Goal: Information Seeking & Learning: Compare options

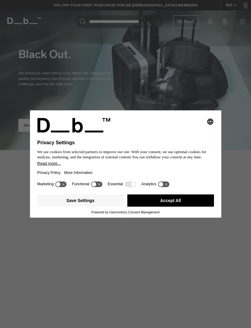
click at [97, 202] on button "Save Settings" at bounding box center [80, 200] width 86 height 12
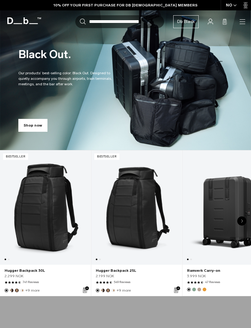
click at [0, 0] on icon "button" at bounding box center [0, 0] width 0 height 0
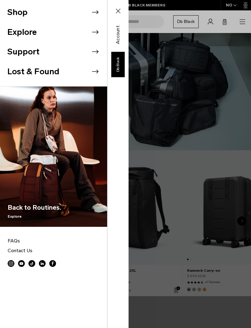
click at [26, 16] on li "Shop" at bounding box center [57, 12] width 100 height 20
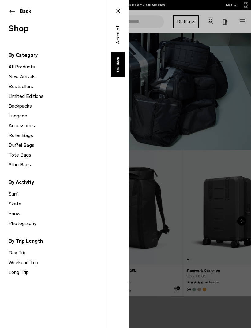
click at [16, 106] on link "Backpacks" at bounding box center [58, 106] width 98 height 10
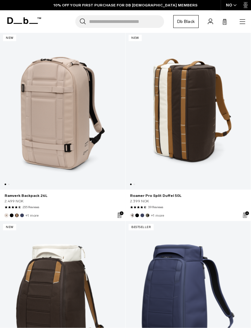
scroll to position [1799, 0]
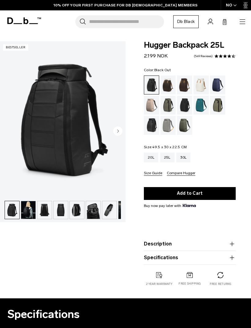
click at [217, 87] on div "Blue Hour" at bounding box center [218, 84] width 16 height 19
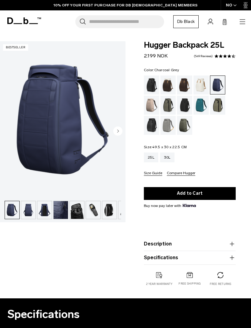
click at [186, 110] on div "Charcoal Grey" at bounding box center [185, 105] width 16 height 19
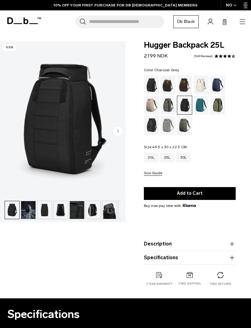
click at [27, 211] on img "button" at bounding box center [28, 210] width 14 height 18
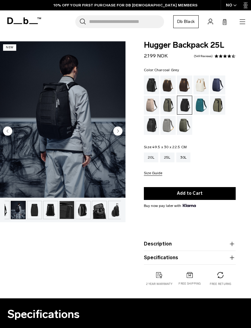
scroll to position [0, 16]
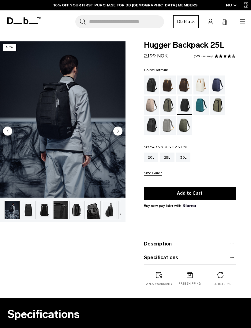
click at [203, 88] on div "Oatmilk" at bounding box center [201, 84] width 16 height 19
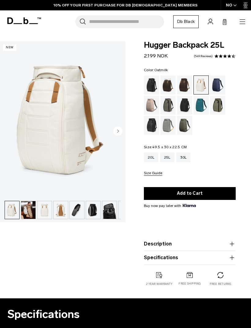
click at [26, 208] on img "button" at bounding box center [28, 210] width 14 height 18
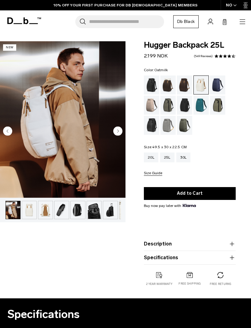
scroll to position [0, 16]
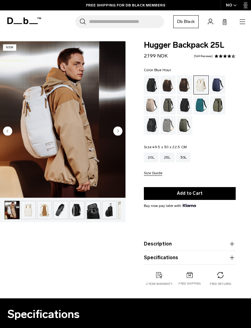
click at [214, 87] on div "Blue Hour" at bounding box center [218, 84] width 16 height 19
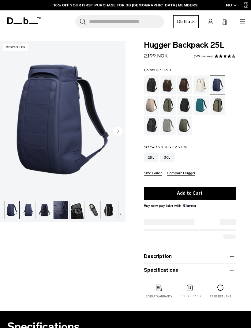
click at [110, 213] on img "button" at bounding box center [109, 210] width 14 height 18
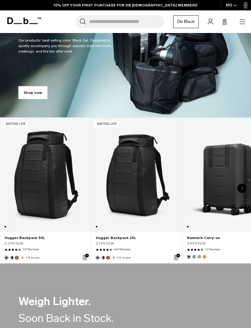
click at [208, 23] on icon at bounding box center [209, 22] width 5 height 6
click at [210, 25] on link "Account" at bounding box center [209, 21] width 5 height 7
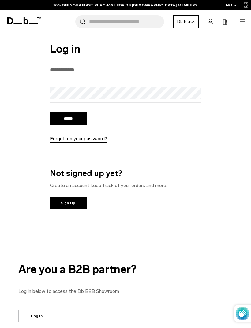
type input "**********"
click at [68, 120] on input "******" at bounding box center [68, 118] width 37 height 13
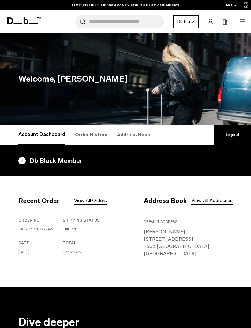
click at [185, 24] on link "Db Black" at bounding box center [185, 21] width 25 height 13
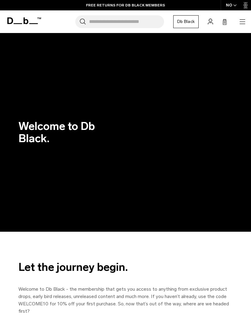
click at [225, 24] on rect at bounding box center [225, 22] width 0 height 5
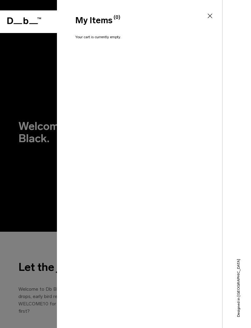
click at [213, 17] on icon at bounding box center [209, 15] width 7 height 7
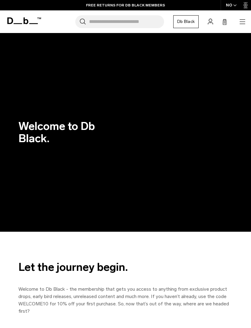
click at [242, 21] on icon "button" at bounding box center [241, 21] width 7 height 7
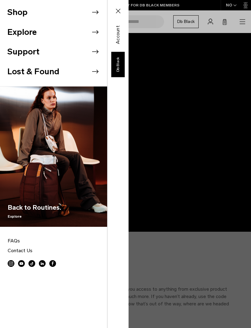
click at [91, 6] on li "Shop" at bounding box center [57, 12] width 100 height 20
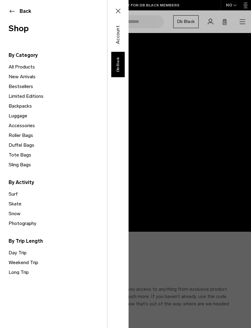
click at [27, 108] on link "Backpacks" at bounding box center [58, 106] width 98 height 10
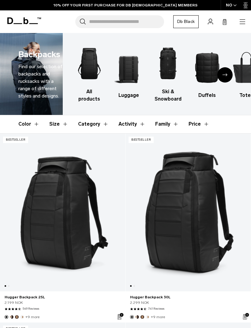
click at [239, 25] on icon "button" at bounding box center [241, 21] width 7 height 7
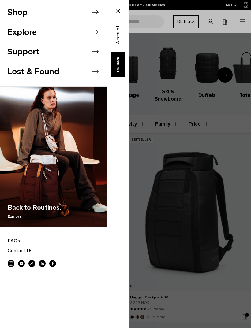
click at [120, 69] on link "Db Black" at bounding box center [117, 64] width 13 height 25
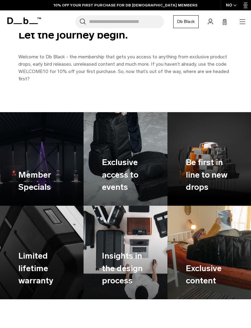
scroll to position [233, 0]
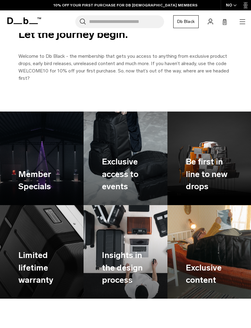
click at [55, 176] on h3 "Member Specials" at bounding box center [41, 180] width 47 height 25
click at [37, 185] on h3 "Member Specials" at bounding box center [41, 180] width 47 height 25
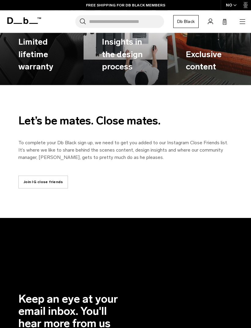
scroll to position [447, 0]
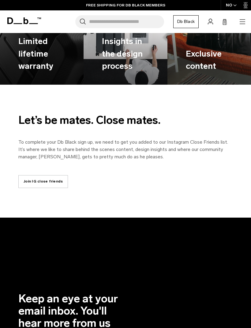
click at [50, 181] on link "Join IG close friends" at bounding box center [42, 181] width 49 height 13
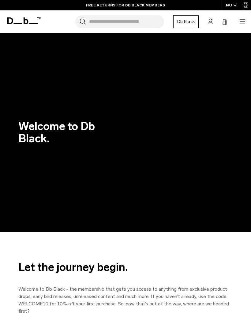
click at [243, 23] on icon "button" at bounding box center [241, 21] width 7 height 7
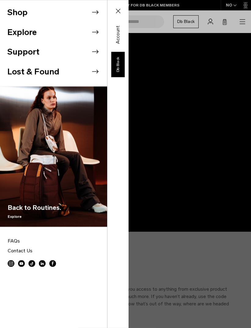
click at [14, 11] on li "Shop" at bounding box center [57, 12] width 100 height 20
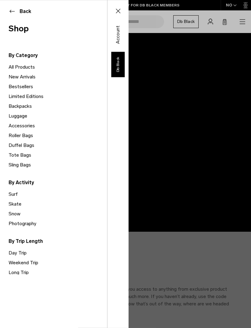
click at [13, 11] on button "Back" at bounding box center [54, 11] width 90 height 7
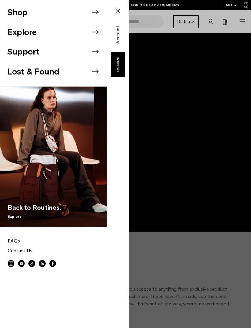
click at [128, 210] on div "Shop Explore Support Lost & Found" at bounding box center [64, 164] width 128 height 328
click at [128, 221] on div "Shop Explore Support Lost & Found" at bounding box center [64, 164] width 128 height 328
click at [119, 14] on icon at bounding box center [117, 10] width 7 height 7
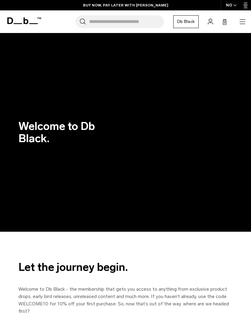
click at [236, 0] on div "NO" at bounding box center [230, 5] width 21 height 10
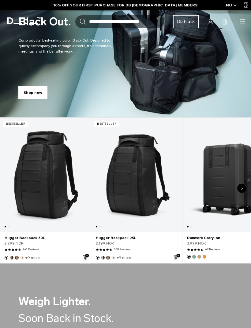
click at [56, 190] on link "Hugger Backpack 30L" at bounding box center [45, 175] width 90 height 114
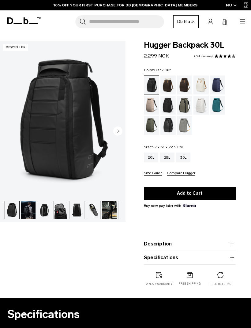
click at [31, 214] on img "button" at bounding box center [28, 210] width 14 height 18
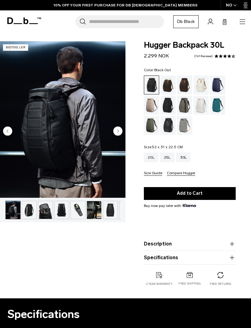
scroll to position [0, 16]
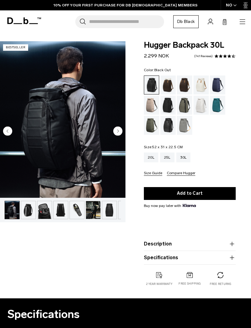
click at [95, 214] on img "button" at bounding box center [93, 210] width 14 height 18
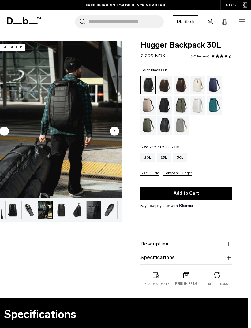
scroll to position [0, 0]
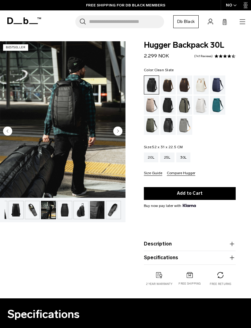
click at [204, 107] on div "Clean Slate" at bounding box center [201, 105] width 16 height 19
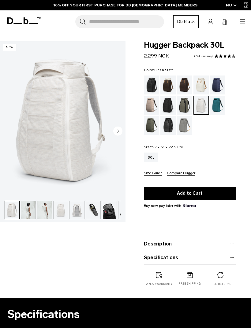
click at [26, 213] on img "button" at bounding box center [28, 210] width 14 height 18
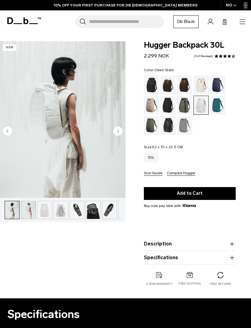
click at [32, 214] on img "button" at bounding box center [28, 210] width 14 height 18
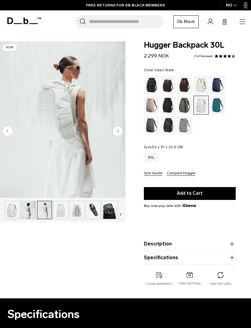
click at [29, 212] on img "button" at bounding box center [28, 210] width 14 height 18
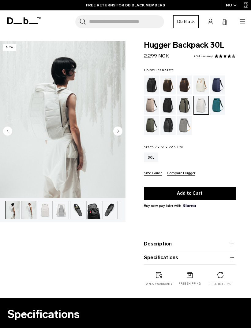
scroll to position [0, 16]
click at [29, 210] on img "button" at bounding box center [28, 210] width 14 height 18
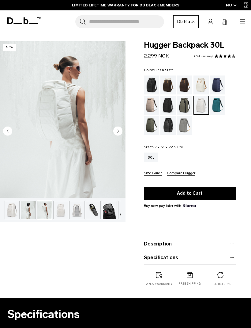
scroll to position [0, 0]
click at [9, 132] on circle "Previous slide" at bounding box center [7, 130] width 9 height 9
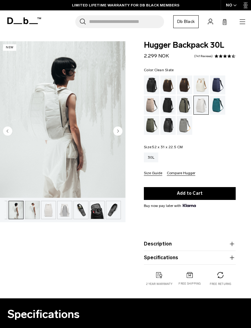
scroll to position [0, 16]
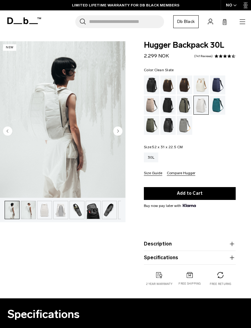
click at [38, 173] on img "2 / 12" at bounding box center [62, 119] width 125 height 156
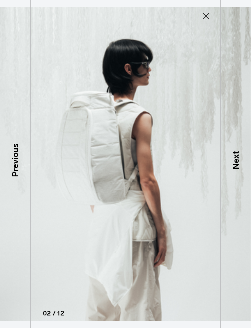
click at [240, 170] on p "Next" at bounding box center [235, 160] width 13 height 18
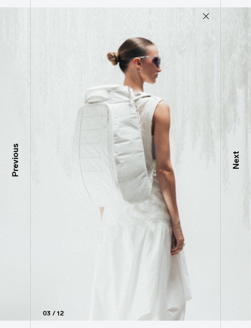
click at [11, 166] on p "Previous" at bounding box center [15, 161] width 13 height 34
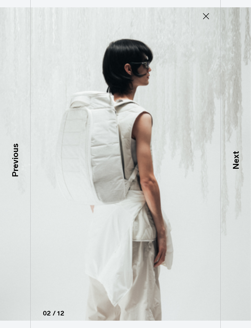
click at [241, 170] on p "Next" at bounding box center [235, 160] width 13 height 18
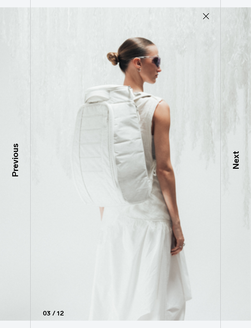
click at [9, 167] on p "Previous" at bounding box center [15, 161] width 13 height 34
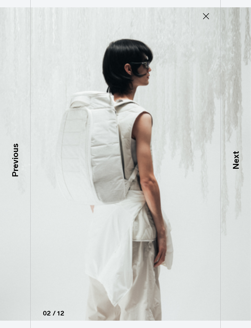
click at [239, 180] on div "Next" at bounding box center [235, 164] width 31 height 328
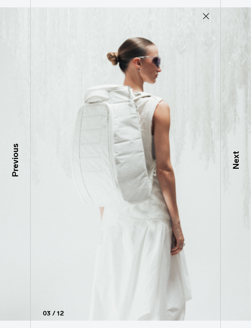
click at [207, 17] on icon at bounding box center [206, 16] width 6 height 6
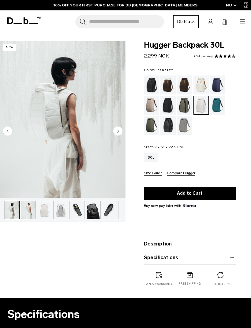
click at [215, 193] on button "Add to Cart" at bounding box center [190, 193] width 92 height 13
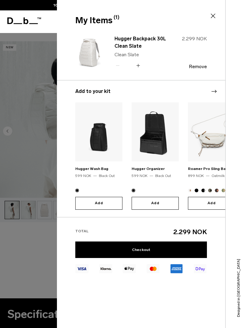
click at [31, 218] on div at bounding box center [125, 164] width 251 height 328
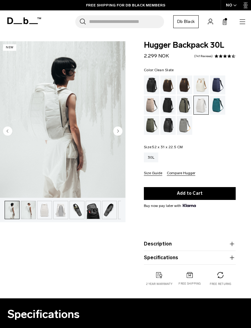
click at [31, 21] on icon at bounding box center [24, 20] width 34 height 7
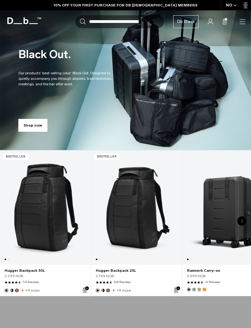
scroll to position [8, 0]
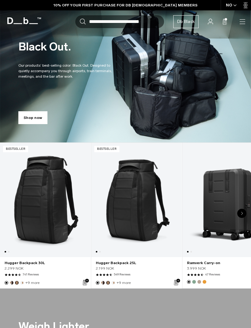
click at [149, 224] on link "Hugger Backpack 25L" at bounding box center [136, 200] width 90 height 114
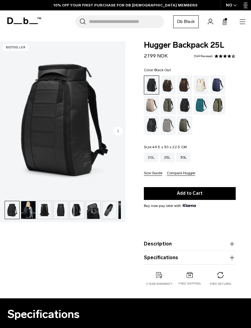
click at [30, 210] on img "button" at bounding box center [28, 210] width 14 height 18
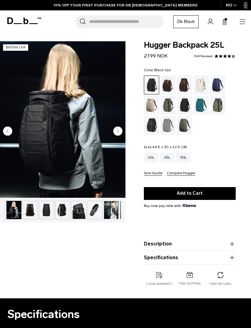
scroll to position [0, 16]
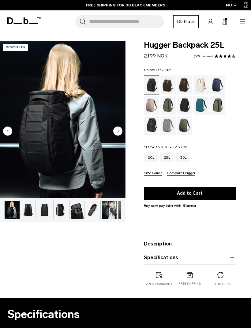
click at [119, 216] on img "button" at bounding box center [125, 210] width 14 height 18
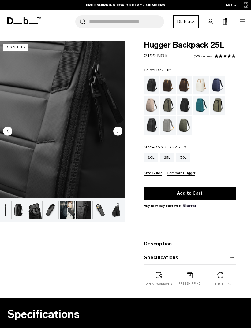
scroll to position [0, 61]
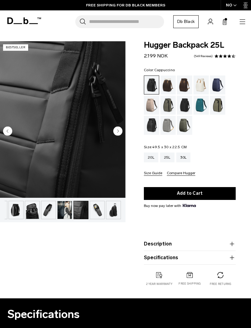
click at [169, 83] on div "Cappuccino" at bounding box center [168, 84] width 16 height 19
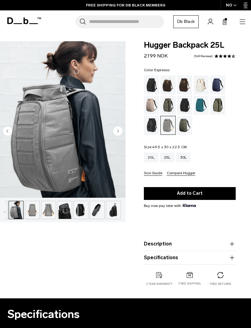
click at [185, 86] on div "Espresso" at bounding box center [185, 84] width 16 height 19
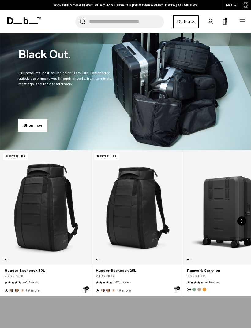
click at [240, 16] on div "Search for Bags, Luggage... Search Close Trending Products All Products Hugger …" at bounding box center [145, 21] width 201 height 13
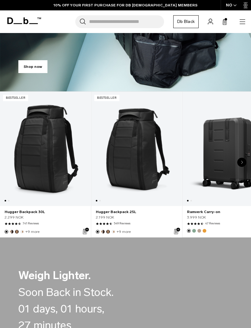
scroll to position [64, 0]
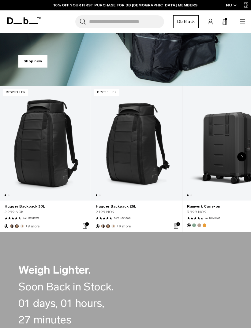
click at [136, 155] on link "Hugger Backpack 25L" at bounding box center [136, 143] width 90 height 114
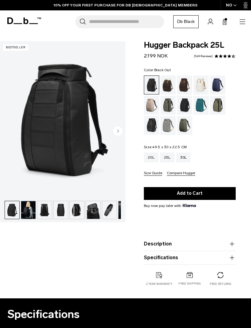
click at [26, 213] on img "button" at bounding box center [28, 210] width 14 height 18
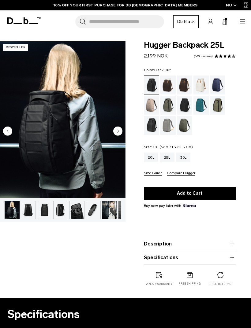
click at [186, 159] on div "30L" at bounding box center [183, 157] width 14 height 10
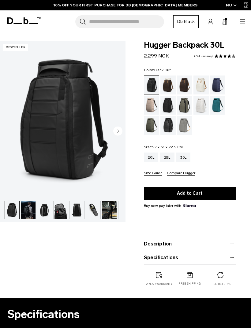
click at [25, 208] on img "button" at bounding box center [28, 210] width 14 height 18
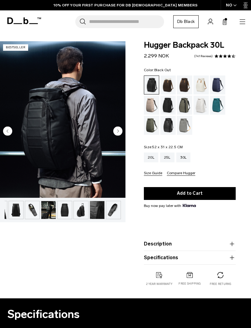
scroll to position [0, 61]
click at [151, 104] on div "Fogbow Beige" at bounding box center [152, 105] width 16 height 19
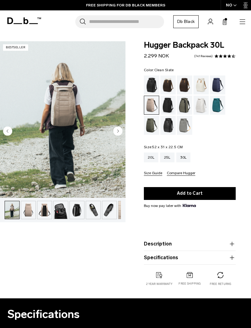
click at [199, 108] on div "Clean Slate" at bounding box center [201, 105] width 16 height 19
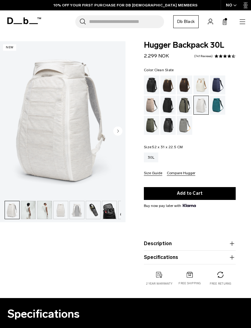
click at [41, 212] on img "button" at bounding box center [44, 210] width 14 height 18
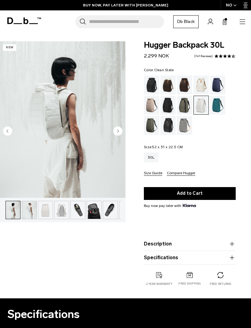
scroll to position [0, 16]
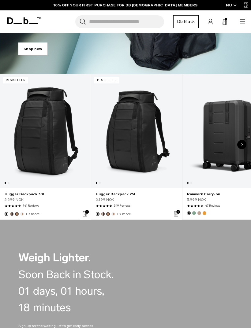
click at [47, 134] on link "Hugger Backpack 30L" at bounding box center [45, 131] width 90 height 114
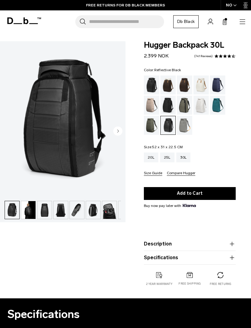
click at [27, 207] on img "button" at bounding box center [28, 210] width 14 height 18
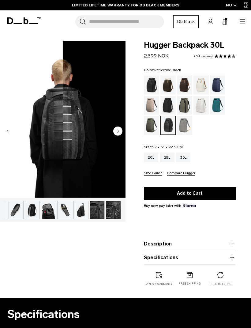
scroll to position [0, 61]
click at [79, 212] on img "button" at bounding box center [81, 210] width 14 height 18
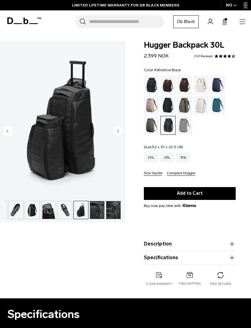
click at [51, 212] on img "button" at bounding box center [48, 210] width 14 height 18
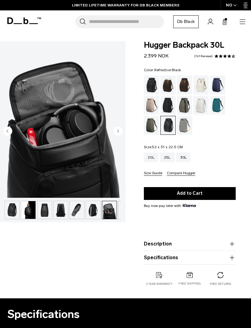
scroll to position [0, 0]
click at [48, 208] on img "button" at bounding box center [44, 210] width 14 height 18
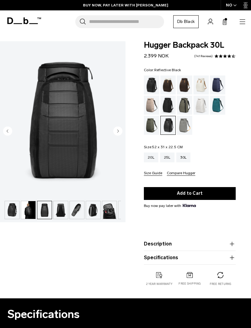
click at [27, 211] on img "button" at bounding box center [28, 210] width 14 height 18
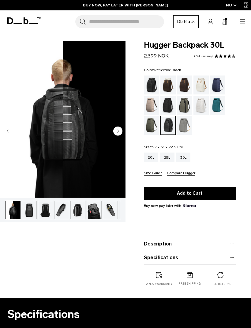
scroll to position [0, 16]
click at [55, 162] on img "2 / 11" at bounding box center [62, 119] width 125 height 156
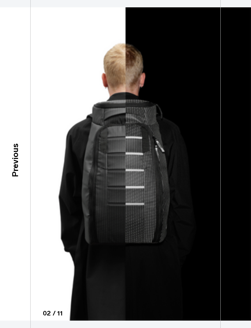
click at [15, 141] on div "Previous" at bounding box center [15, 164] width 31 height 328
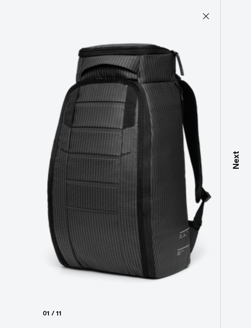
click at [237, 191] on div "Next" at bounding box center [235, 164] width 31 height 328
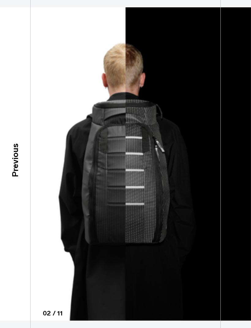
click at [234, 186] on div "Next" at bounding box center [235, 164] width 31 height 328
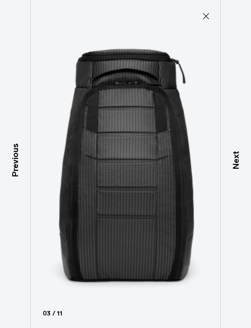
click at [232, 191] on div "Next" at bounding box center [235, 164] width 31 height 328
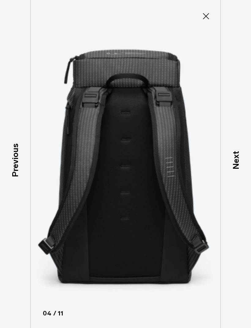
click at [19, 177] on p "Previous" at bounding box center [15, 161] width 13 height 34
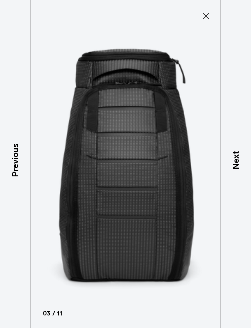
click at [236, 170] on p "Next" at bounding box center [235, 160] width 13 height 18
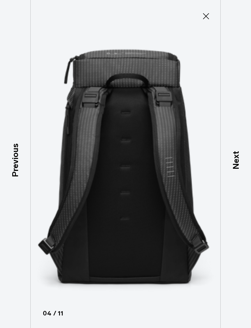
click at [235, 182] on div "Next" at bounding box center [235, 164] width 31 height 328
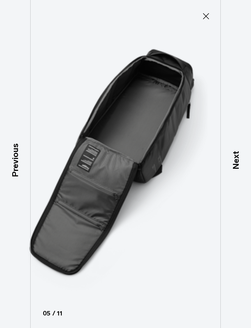
click at [238, 188] on div "Next" at bounding box center [235, 164] width 31 height 328
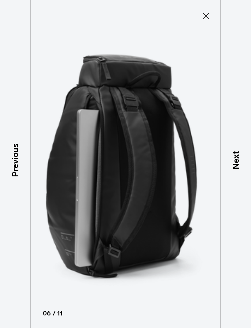
click at [11, 175] on p "Previous" at bounding box center [15, 161] width 13 height 34
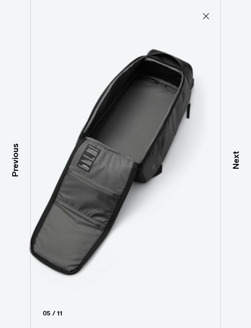
click at [16, 175] on p "Previous" at bounding box center [15, 161] width 13 height 34
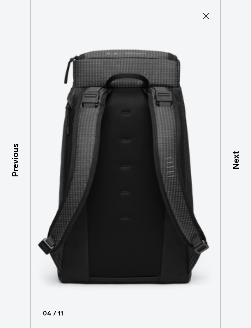
click at [20, 177] on p "Previous" at bounding box center [15, 161] width 13 height 34
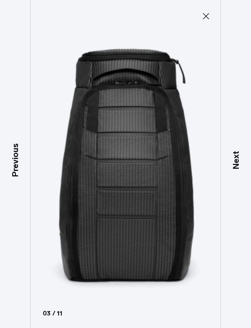
click at [203, 16] on icon at bounding box center [206, 16] width 10 height 10
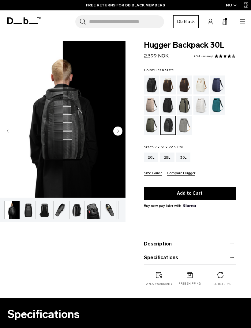
click at [202, 107] on div "Clean Slate" at bounding box center [201, 105] width 16 height 19
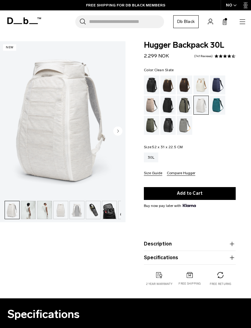
click at [29, 207] on img "button" at bounding box center [28, 210] width 14 height 18
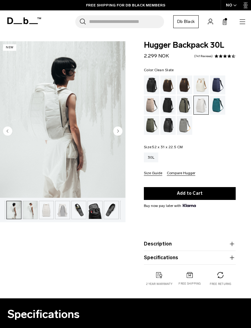
scroll to position [0, 16]
click at [27, 208] on img "button" at bounding box center [28, 210] width 14 height 18
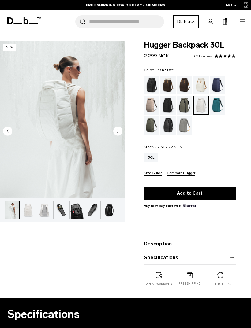
click at [32, 213] on img "button" at bounding box center [28, 210] width 14 height 18
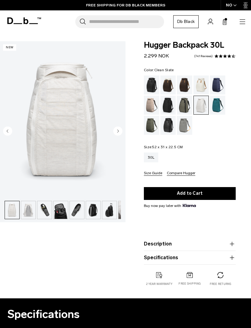
click at [27, 210] on img "button" at bounding box center [28, 210] width 14 height 18
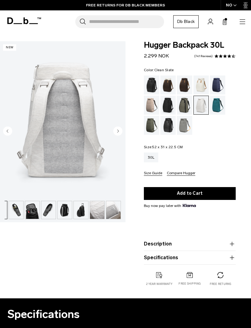
scroll to position [0, 77]
click at [97, 208] on img "button" at bounding box center [97, 210] width 14 height 18
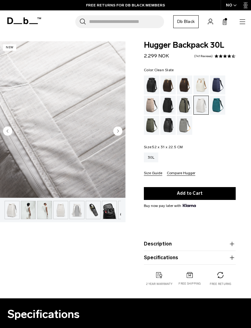
scroll to position [0, 0]
click at [12, 208] on img "button" at bounding box center [12, 210] width 14 height 18
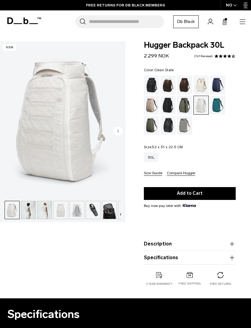
click at [49, 152] on img "1 / 12" at bounding box center [62, 119] width 125 height 156
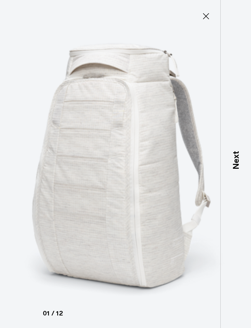
click at [203, 19] on icon at bounding box center [206, 16] width 6 height 6
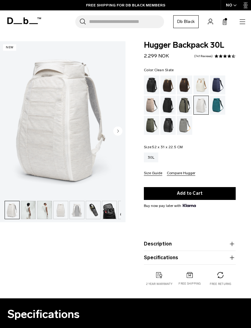
click at [26, 210] on img "button" at bounding box center [28, 210] width 14 height 18
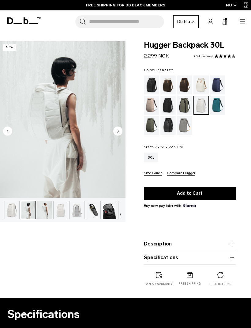
click at [11, 210] on img "button" at bounding box center [12, 210] width 14 height 18
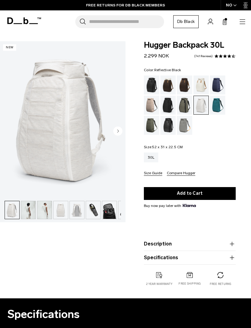
click at [168, 129] on div "Reflective Black" at bounding box center [168, 125] width 16 height 19
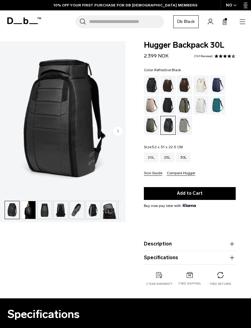
click at [31, 213] on img "button" at bounding box center [28, 210] width 14 height 18
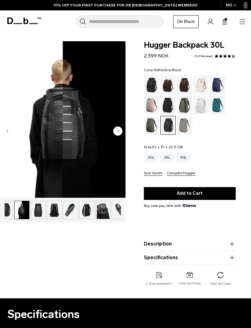
scroll to position [0, 16]
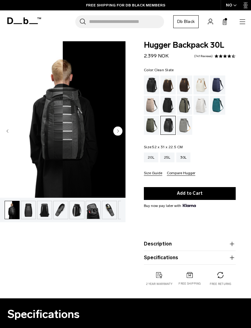
click at [202, 107] on div "Clean Slate" at bounding box center [201, 105] width 16 height 19
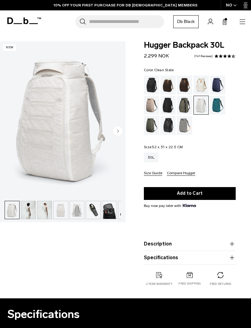
click at [29, 209] on img "button" at bounding box center [28, 210] width 14 height 18
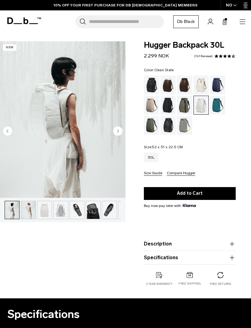
scroll to position [0, 16]
click at [30, 213] on img "button" at bounding box center [28, 210] width 14 height 18
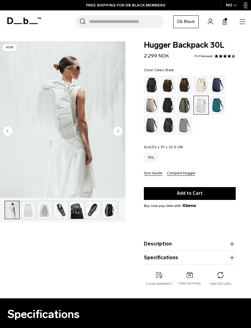
scroll to position [0, 32]
click at [5, 130] on circle "Previous slide" at bounding box center [7, 130] width 9 height 9
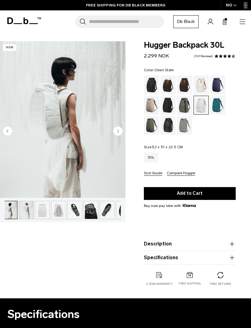
scroll to position [0, 16]
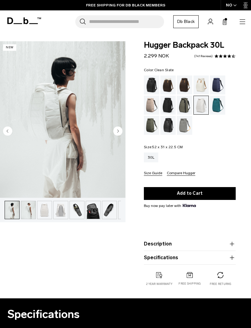
click at [118, 131] on icon "Next slide" at bounding box center [118, 131] width 2 height 3
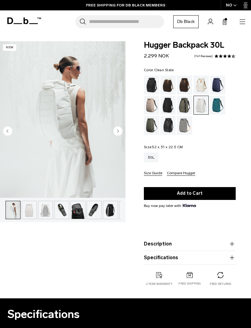
scroll to position [0, 32]
click at [4, 127] on icon "Previous slide" at bounding box center [7, 130] width 9 height 9
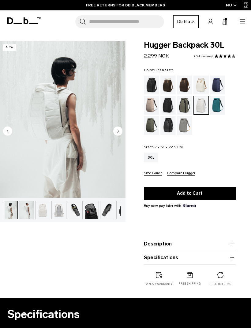
scroll to position [0, 16]
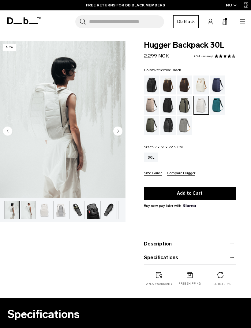
click at [170, 126] on div "Reflective Black" at bounding box center [168, 125] width 16 height 19
click at [170, 128] on div "Reflective Black" at bounding box center [168, 125] width 16 height 19
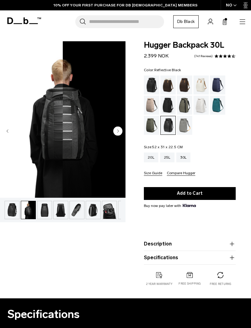
click at [12, 209] on img "button" at bounding box center [12, 210] width 14 height 18
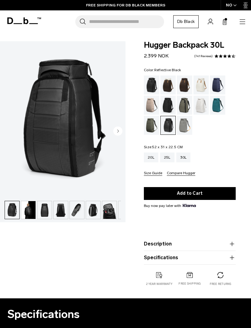
click at [28, 210] on img "button" at bounding box center [28, 210] width 14 height 18
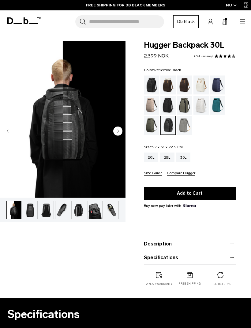
scroll to position [0, 16]
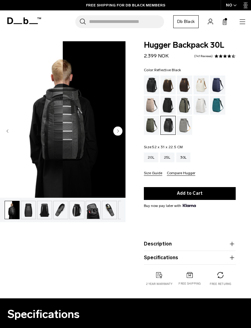
click at [117, 131] on circle "Next slide" at bounding box center [117, 130] width 9 height 9
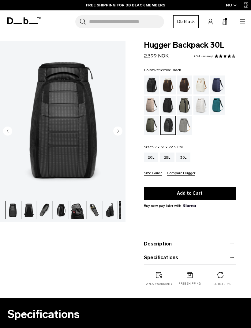
scroll to position [0, 32]
click at [31, 213] on img "button" at bounding box center [28, 210] width 14 height 18
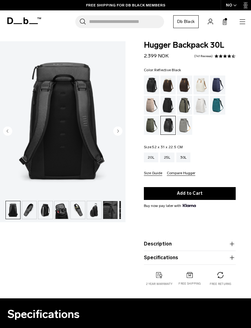
scroll to position [0, 49]
click at [30, 214] on img "button" at bounding box center [28, 210] width 14 height 18
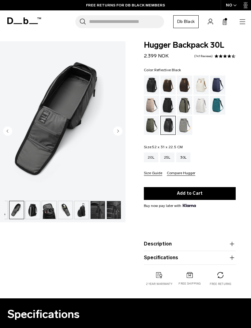
scroll to position [0, 61]
click at [37, 212] on img "button" at bounding box center [32, 210] width 14 height 18
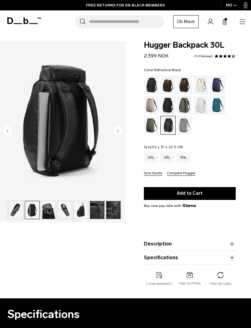
click at [20, 210] on img "button" at bounding box center [16, 210] width 14 height 18
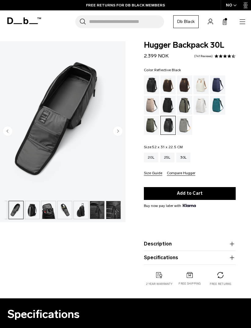
click at [102, 210] on img "button" at bounding box center [97, 210] width 14 height 18
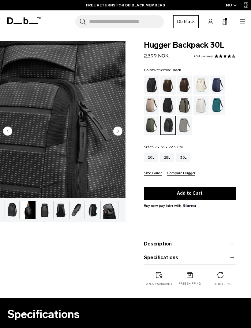
scroll to position [0, 0]
click at [12, 212] on img "button" at bounding box center [12, 210] width 14 height 18
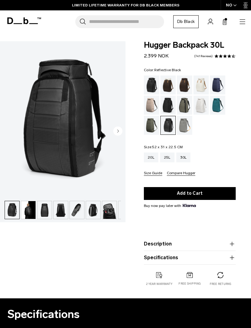
click at [26, 211] on img "button" at bounding box center [28, 210] width 14 height 18
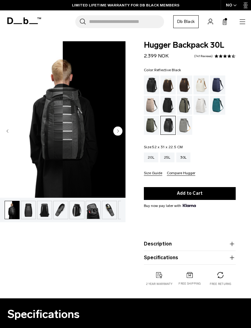
click at [31, 211] on img "button" at bounding box center [28, 210] width 14 height 18
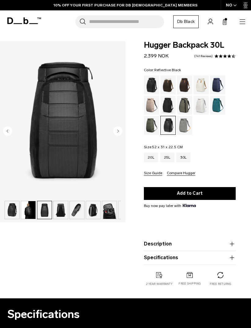
click at [10, 208] on img "button" at bounding box center [12, 210] width 14 height 18
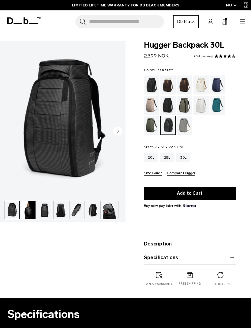
click at [203, 105] on div "Clean Slate" at bounding box center [201, 105] width 16 height 19
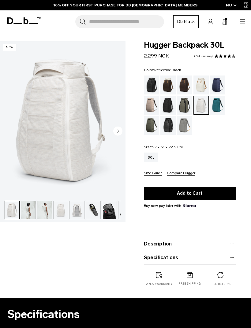
click at [168, 126] on div "Reflective Black" at bounding box center [168, 125] width 16 height 19
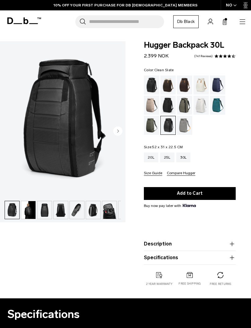
click at [198, 107] on div "Clean Slate" at bounding box center [201, 105] width 16 height 19
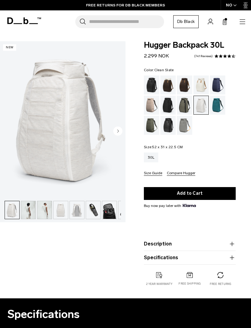
click at [180, 175] on button "Compare Hugger" at bounding box center [180, 173] width 28 height 5
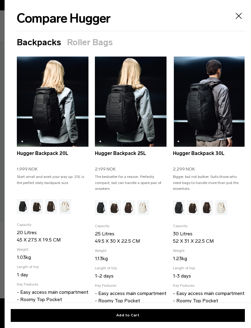
scroll to position [0, 71]
click at [240, 19] on icon "Close" at bounding box center [238, 16] width 10 height 10
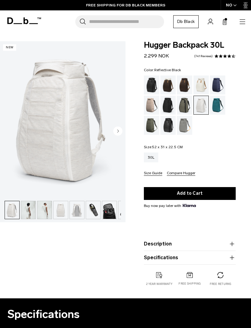
click at [171, 127] on div "Reflective Black" at bounding box center [168, 125] width 16 height 19
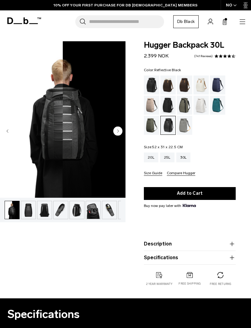
click at [122, 132] on circle "Next slide" at bounding box center [117, 130] width 9 height 9
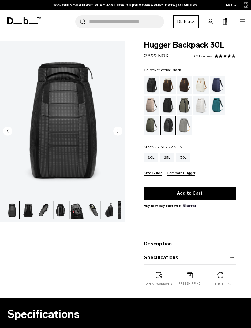
click at [121, 131] on circle "Next slide" at bounding box center [117, 130] width 9 height 9
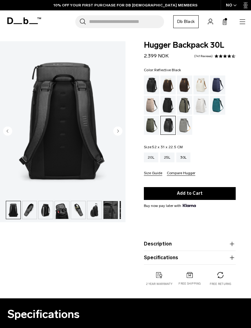
scroll to position [0, 49]
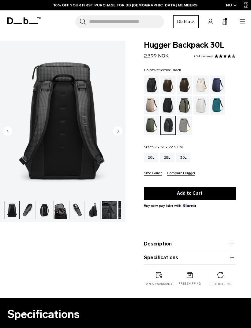
click at [120, 132] on circle "Next slide" at bounding box center [117, 130] width 9 height 9
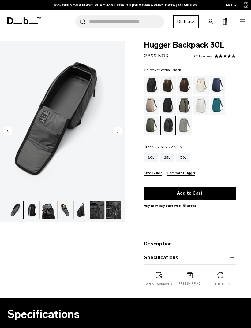
click at [5, 127] on icon "Previous slide" at bounding box center [7, 130] width 9 height 9
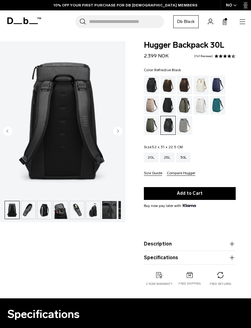
click at [5, 129] on circle "Previous slide" at bounding box center [7, 130] width 9 height 9
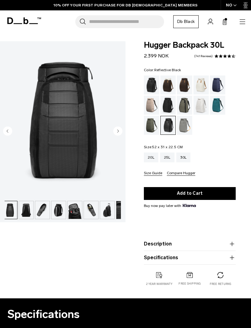
scroll to position [0, 32]
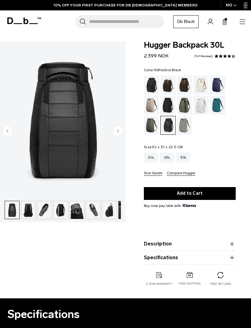
click at [8, 130] on circle "Previous slide" at bounding box center [7, 130] width 9 height 9
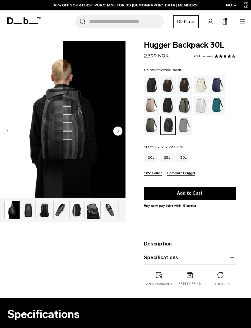
click at [5, 128] on circle "Previous slide" at bounding box center [7, 130] width 9 height 9
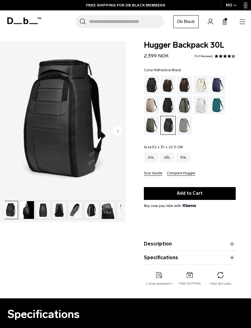
scroll to position [0, 0]
